Goal: Task Accomplishment & Management: Use online tool/utility

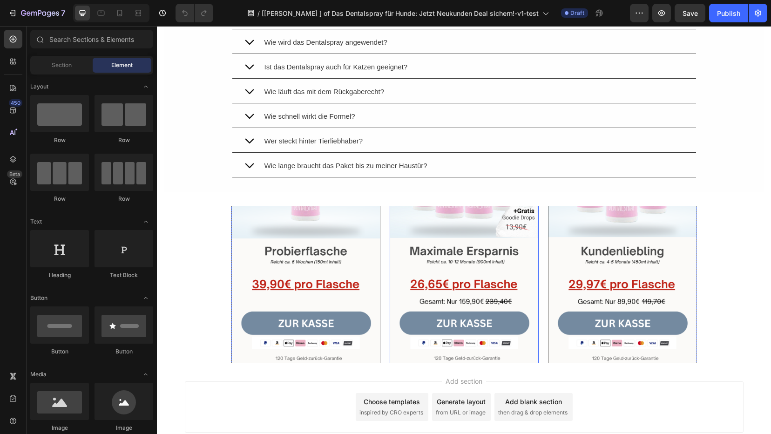
scroll to position [3776, 0]
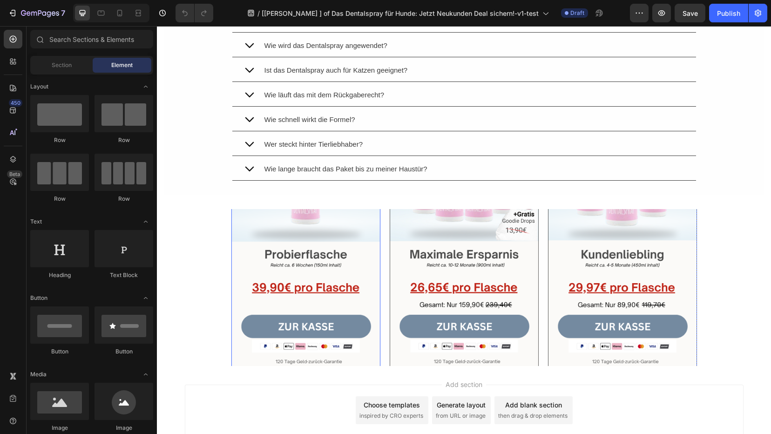
click at [363, 262] on img at bounding box center [306, 214] width 149 height 314
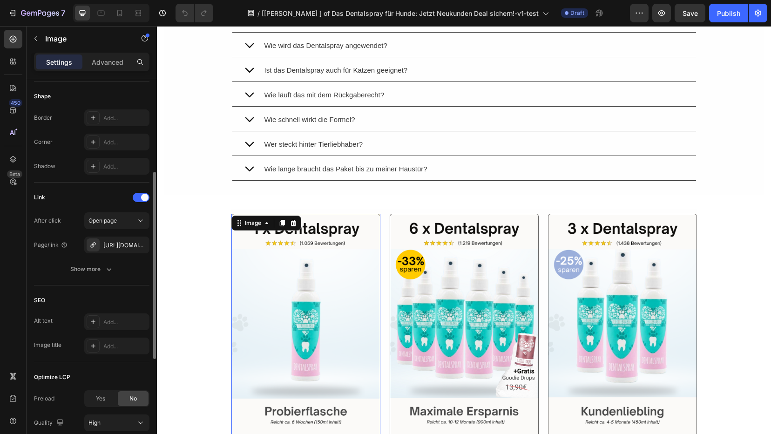
scroll to position [349, 0]
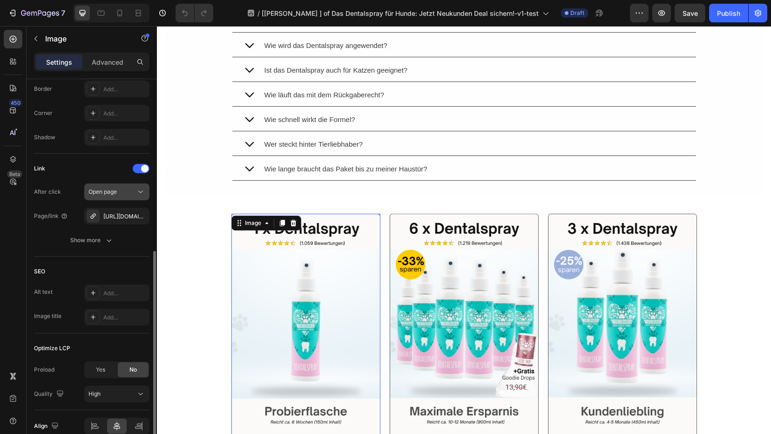
click at [128, 189] on div "Open page" at bounding box center [113, 192] width 48 height 8
click at [68, 194] on div "After click Open page" at bounding box center [92, 192] width 116 height 17
click at [101, 236] on div "Show more" at bounding box center [91, 240] width 43 height 9
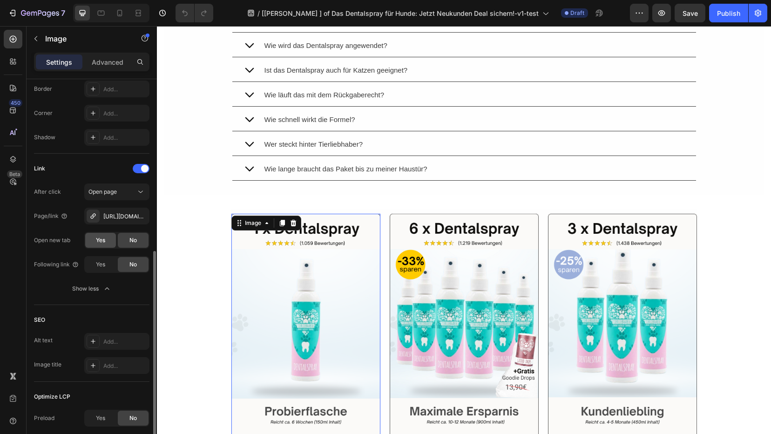
click at [106, 244] on div "Yes" at bounding box center [100, 240] width 31 height 15
click at [437, 256] on img at bounding box center [464, 371] width 149 height 314
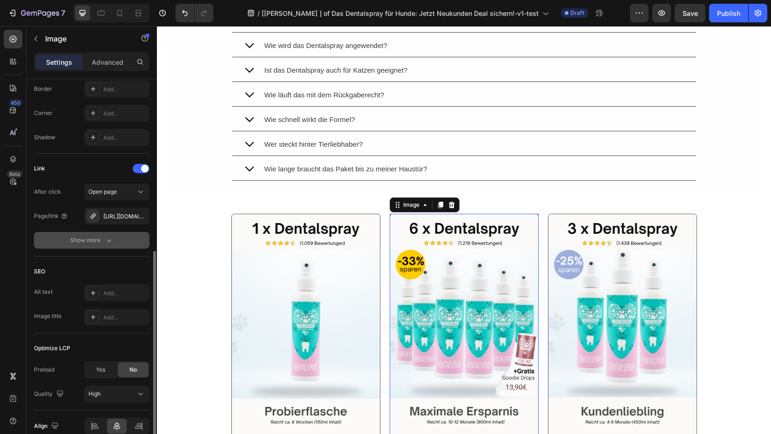
click at [106, 239] on icon "button" at bounding box center [108, 240] width 9 height 9
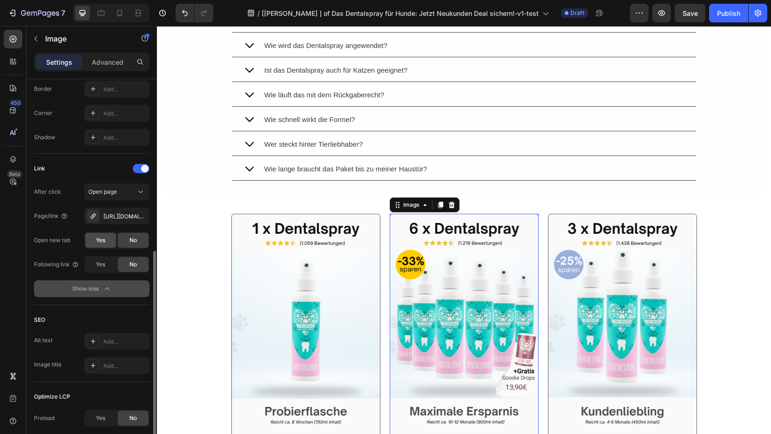
click at [102, 242] on span "Yes" at bounding box center [100, 240] width 9 height 8
click at [578, 266] on img at bounding box center [622, 371] width 149 height 314
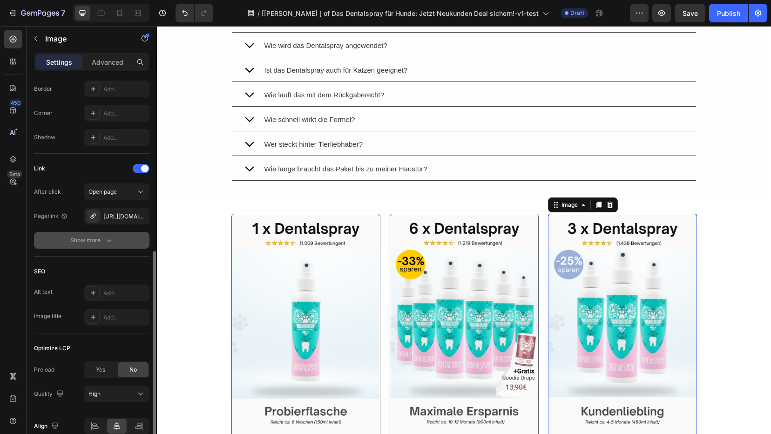
click at [104, 236] on icon "button" at bounding box center [108, 240] width 9 height 9
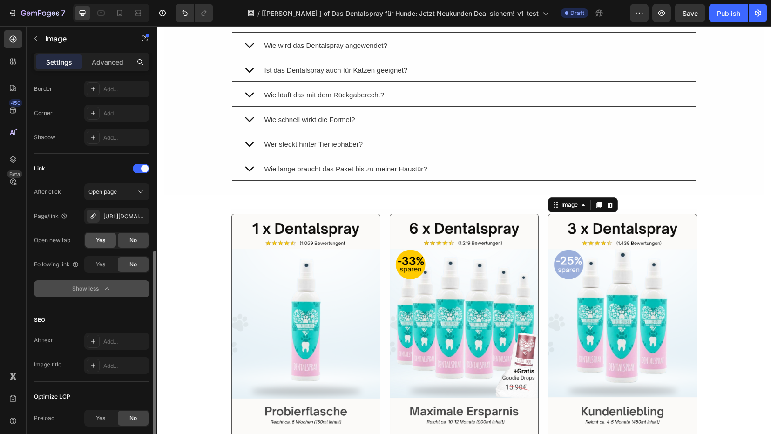
click at [104, 240] on span "Yes" at bounding box center [100, 240] width 9 height 8
click at [735, 15] on div "Publish" at bounding box center [728, 13] width 23 height 10
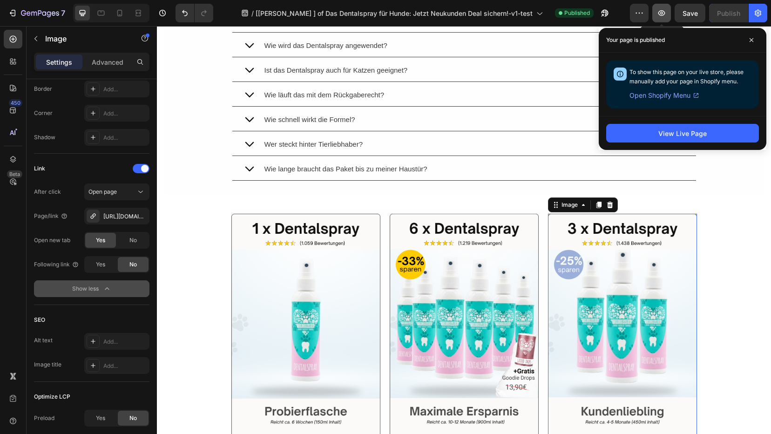
click at [664, 16] on icon "button" at bounding box center [661, 12] width 9 height 9
